Goal: Information Seeking & Learning: Learn about a topic

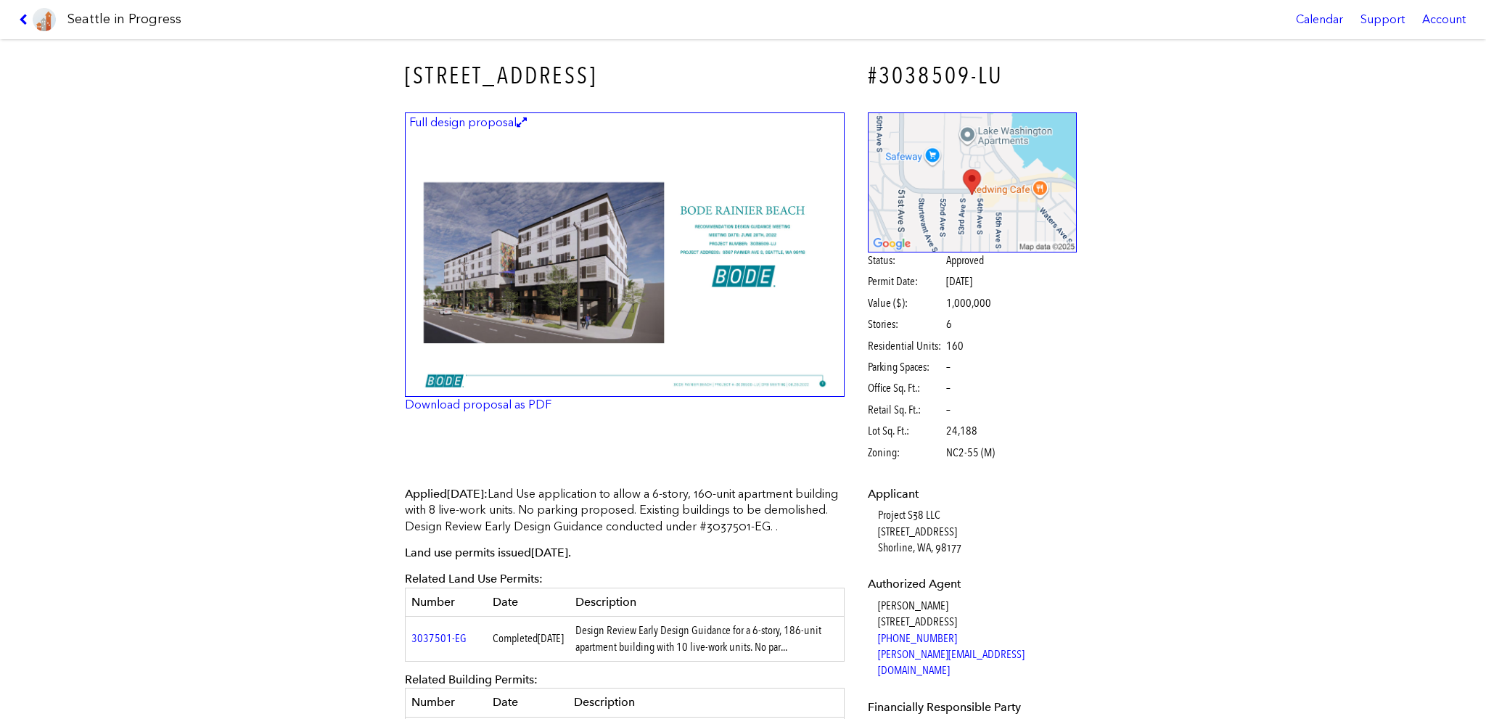
drag, startPoint x: 625, startPoint y: 75, endPoint x: 416, endPoint y: 79, distance: 209.0
click at [405, 82] on h3 "[STREET_ADDRESS]" at bounding box center [625, 75] width 440 height 33
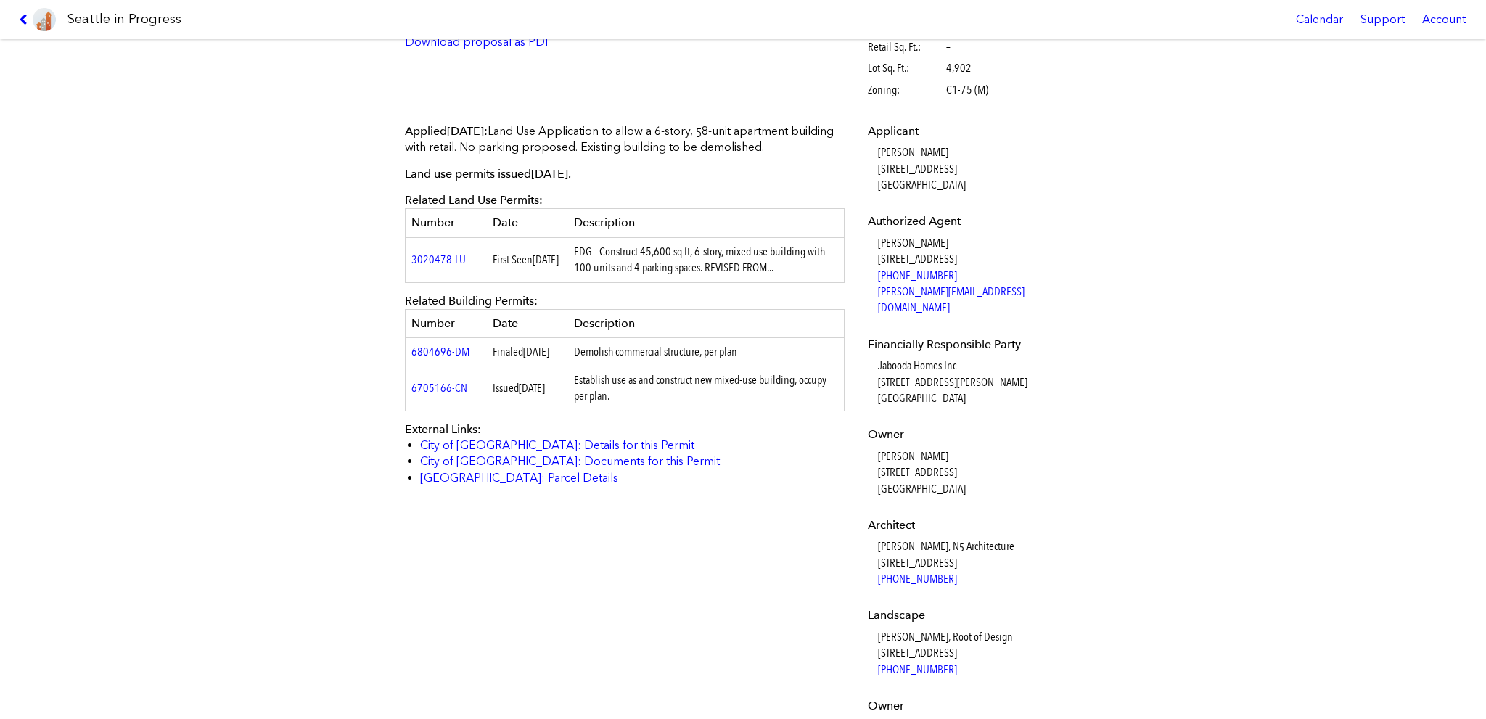
scroll to position [290, 0]
